Goal: Check status: Check status

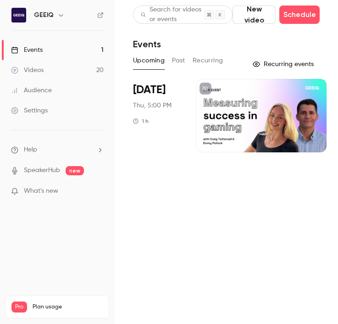
click at [233, 228] on main "Search for videos or events New video Schedule Events Upcoming Past Recurring R…" at bounding box center [227, 162] width 224 height 324
click at [283, 124] on div at bounding box center [261, 115] width 131 height 73
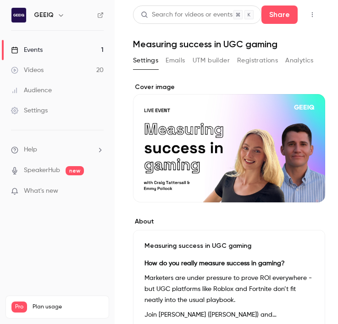
click at [273, 57] on button "Registrations" at bounding box center [257, 60] width 41 height 15
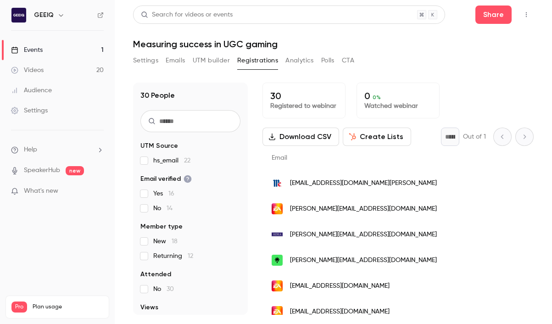
click at [372, 133] on button "Create Lists" at bounding box center [377, 137] width 68 height 18
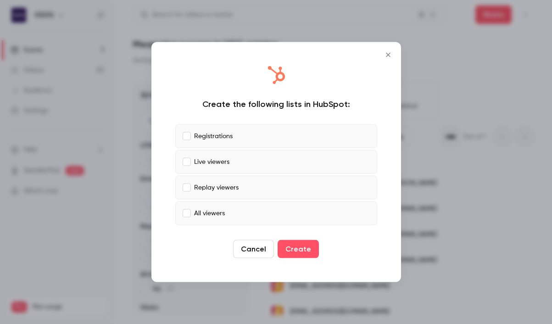
click at [230, 172] on label "Live viewers" at bounding box center [276, 162] width 202 height 24
click at [233, 187] on p "Replay viewers" at bounding box center [216, 188] width 45 height 10
click at [237, 206] on label "All viewers" at bounding box center [276, 214] width 202 height 24
click at [303, 248] on button "Create" at bounding box center [298, 249] width 41 height 18
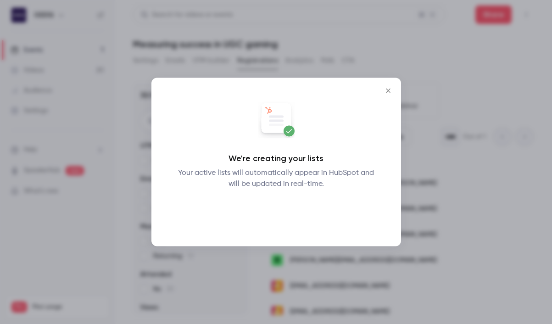
click at [283, 218] on button "Okay" at bounding box center [276, 213] width 34 height 18
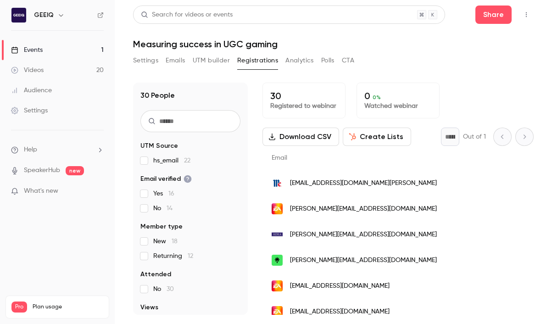
click at [432, 104] on div "30 Registered to webinar 0 0 % Watched webinar" at bounding box center [398, 101] width 271 height 36
click at [432, 79] on div "30 People UTM Source hs_email 22 Email verified Yes 16 No 14 Member type New 18…" at bounding box center [333, 193] width 401 height 243
click at [432, 101] on div "30 Registered to webinar 0 0 % Watched webinar" at bounding box center [398, 101] width 271 height 36
click at [373, 142] on button "Create Lists" at bounding box center [377, 137] width 68 height 18
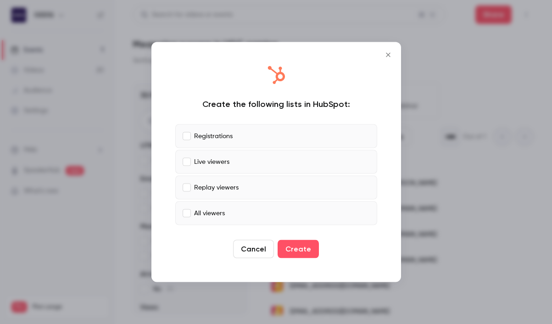
click at [287, 187] on label "Replay viewers" at bounding box center [276, 188] width 202 height 24
click at [287, 186] on label "Replay viewers" at bounding box center [276, 188] width 202 height 24
click at [388, 51] on button "Close" at bounding box center [388, 55] width 18 height 18
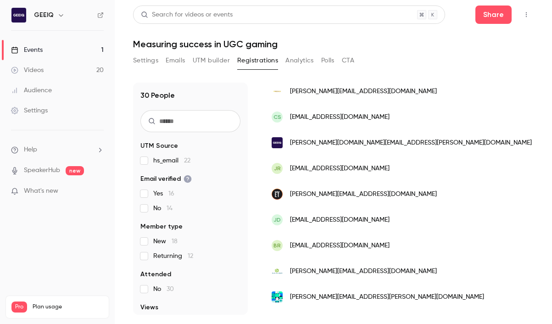
scroll to position [627, 0]
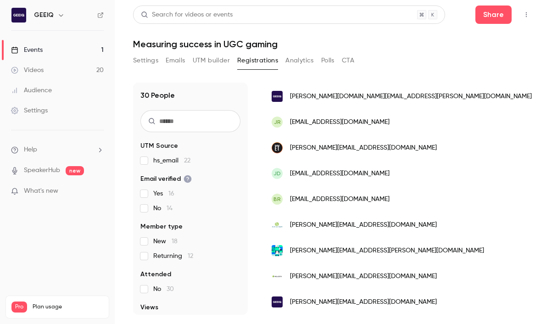
click at [432, 52] on div "Search for videos or events Share Measuring success in UGC gaming Settings Emai…" at bounding box center [333, 160] width 401 height 309
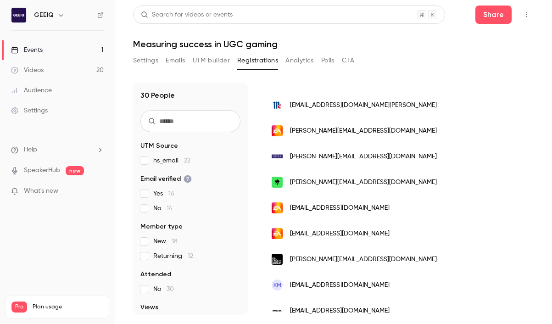
scroll to position [0, 0]
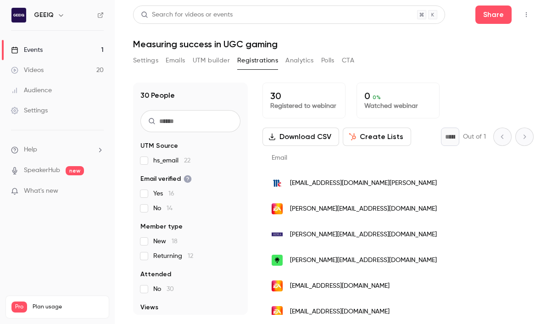
click at [432, 72] on div "30 People UTM Source hs_email 22 Email verified Yes 16 No 14 Member type New 18…" at bounding box center [333, 193] width 401 height 243
click at [432, 74] on div "30 People UTM Source hs_email 22 Email verified Yes 16 No 14 Member type New 18…" at bounding box center [333, 193] width 401 height 243
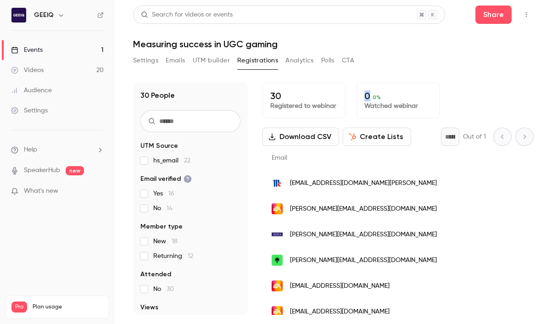
click at [432, 74] on div "30 People UTM Source hs_email 22 Email verified Yes 16 No 14 Member type New 18…" at bounding box center [333, 193] width 401 height 243
click at [432, 56] on div "Settings Emails UTM builder Registrations Analytics Polls CTA" at bounding box center [333, 62] width 401 height 18
click at [432, 81] on div "30 People UTM Source hs_email 22 Email verified Yes 16 No 14 Member type New 18…" at bounding box center [333, 193] width 401 height 243
click at [432, 64] on div "Settings Emails UTM builder Registrations Analytics Polls CTA" at bounding box center [333, 62] width 401 height 18
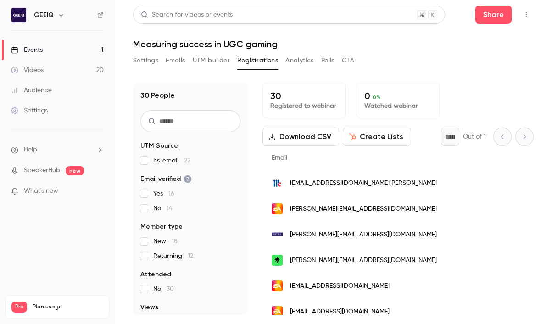
click at [432, 64] on div "Settings Emails UTM builder Registrations Analytics Polls CTA" at bounding box center [333, 62] width 401 height 18
click at [432, 87] on div "30 Registered to webinar 0 0 % Watched webinar" at bounding box center [398, 101] width 271 height 36
click at [432, 31] on header "Search for videos or events Share Measuring success in UGC gaming" at bounding box center [333, 28] width 401 height 44
click at [432, 62] on div "Settings Emails UTM builder Registrations Analytics Polls CTA" at bounding box center [333, 62] width 401 height 18
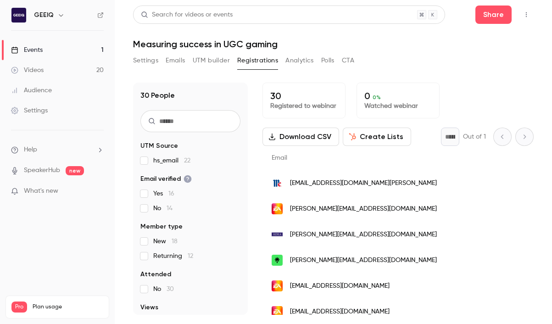
click at [432, 62] on div "Settings Emails UTM builder Registrations Analytics Polls CTA" at bounding box center [333, 62] width 401 height 18
click at [432, 79] on div "30 People UTM Source hs_email 22 Email verified Yes 16 No 14 Member type New 18…" at bounding box center [333, 193] width 401 height 243
